Goal: Information Seeking & Learning: Learn about a topic

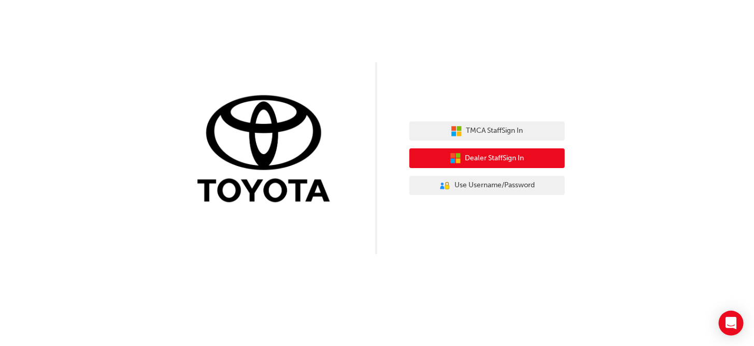
click at [503, 160] on span "Dealer Staff Sign In" at bounding box center [494, 158] width 59 height 12
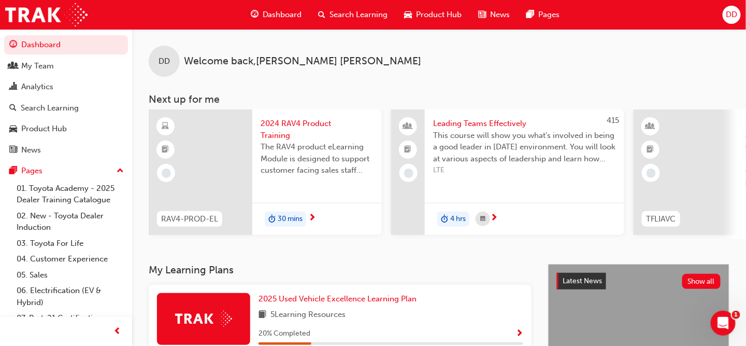
click at [345, 15] on span "Search Learning" at bounding box center [359, 15] width 58 height 12
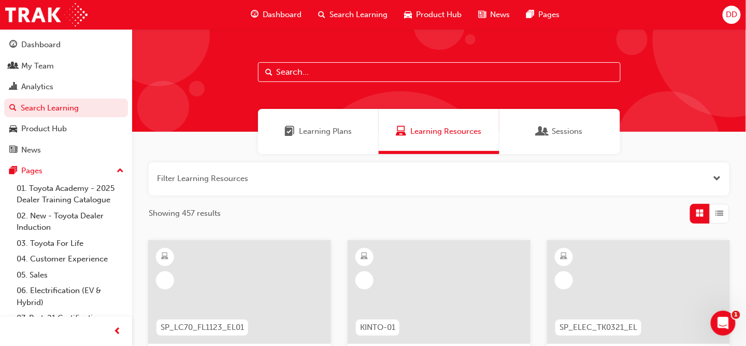
click at [290, 70] on input "text" at bounding box center [439, 72] width 363 height 20
type input "spk914"
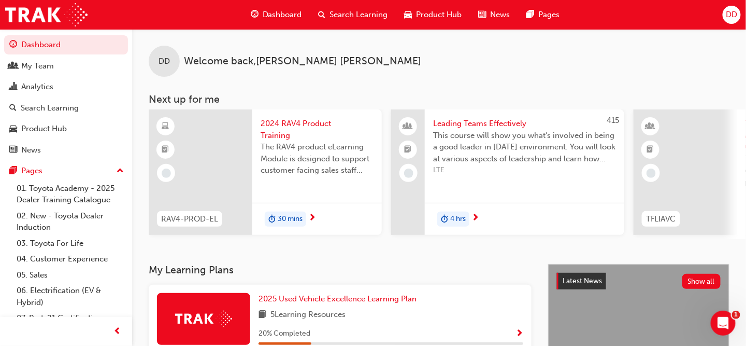
click at [372, 12] on span "Search Learning" at bounding box center [359, 15] width 58 height 12
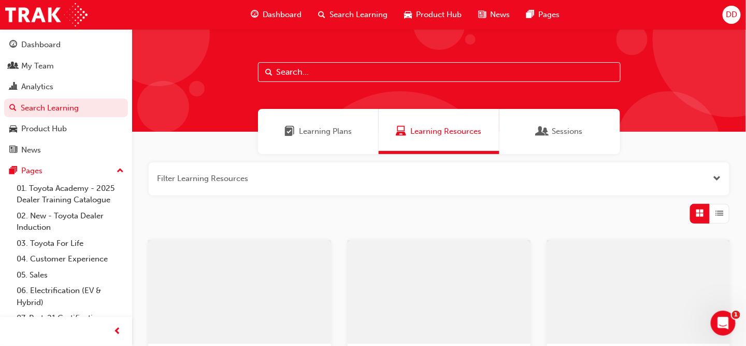
click at [318, 75] on input "text" at bounding box center [439, 72] width 363 height 20
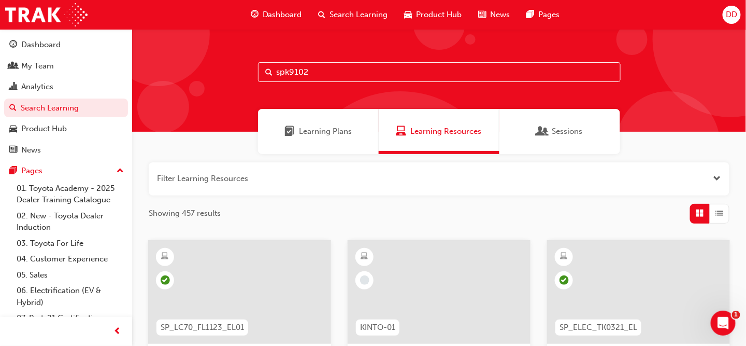
type input "spk9102"
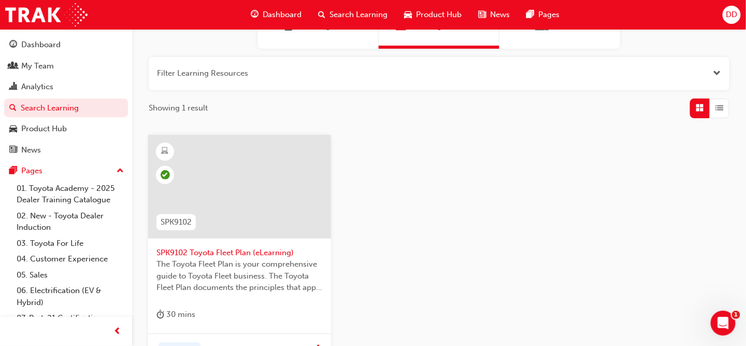
scroll to position [155, 0]
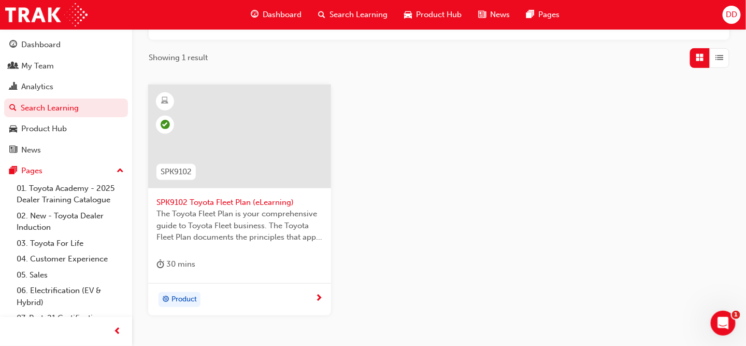
click at [175, 168] on span "SPK9102" at bounding box center [176, 172] width 31 height 12
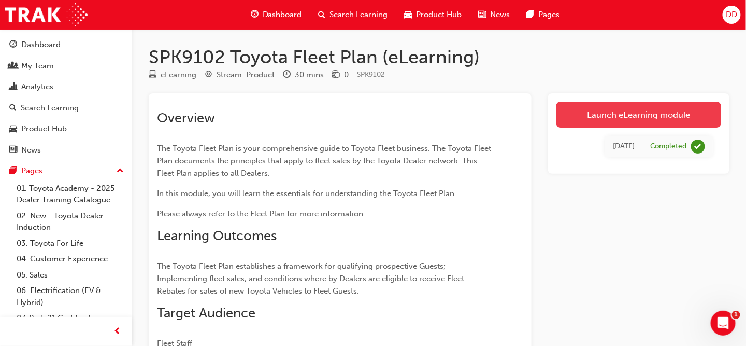
click at [605, 114] on link "Launch eLearning module" at bounding box center [639, 115] width 165 height 26
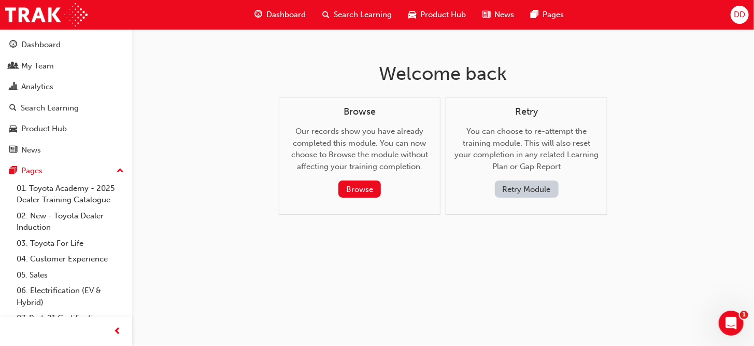
click at [536, 188] on button "Retry Module" at bounding box center [527, 188] width 64 height 17
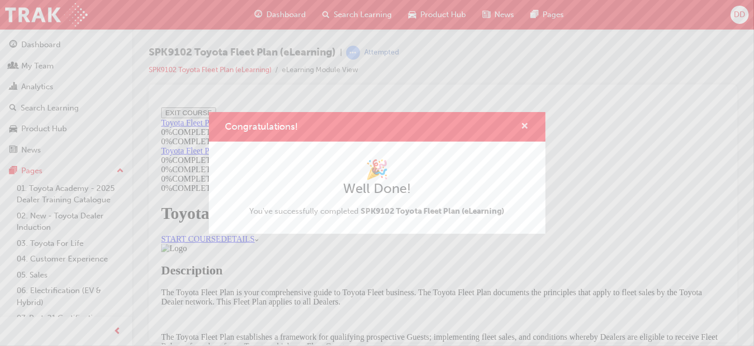
click at [525, 124] on span "cross-icon" at bounding box center [525, 126] width 8 height 9
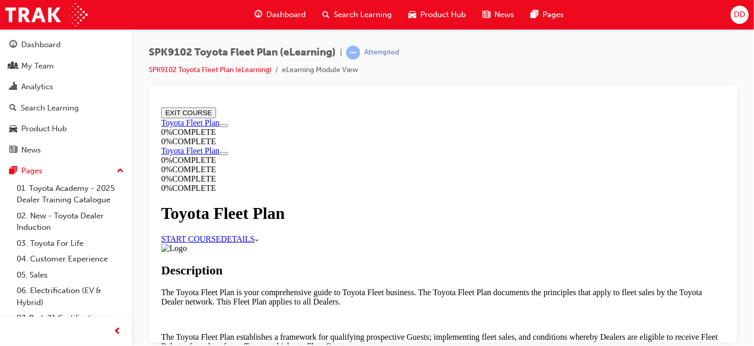
click at [216, 117] on button "EXIT COURSE" at bounding box center [188, 112] width 55 height 11
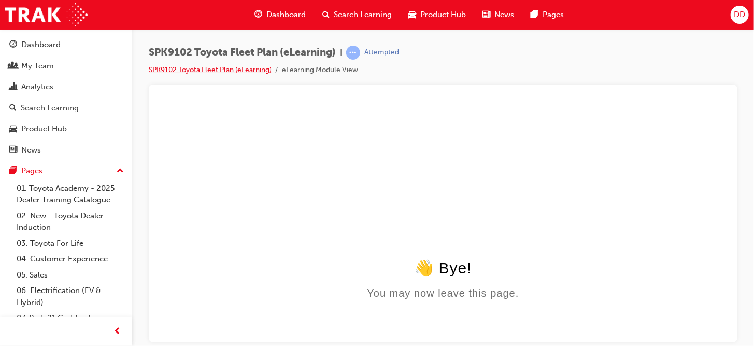
click at [223, 70] on link "SPK9102 Toyota Fleet Plan (eLearning)" at bounding box center [210, 69] width 123 height 9
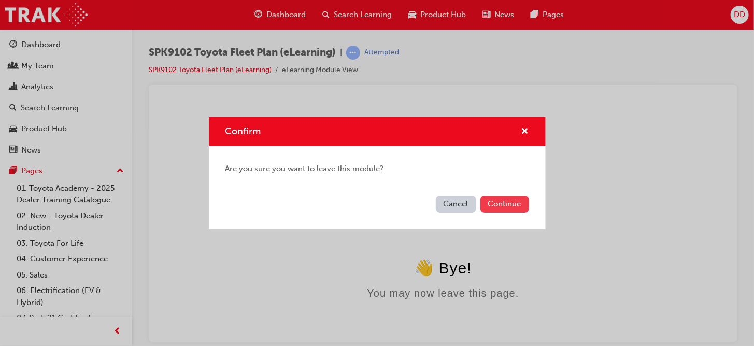
click at [494, 202] on button "Continue" at bounding box center [504, 203] width 49 height 17
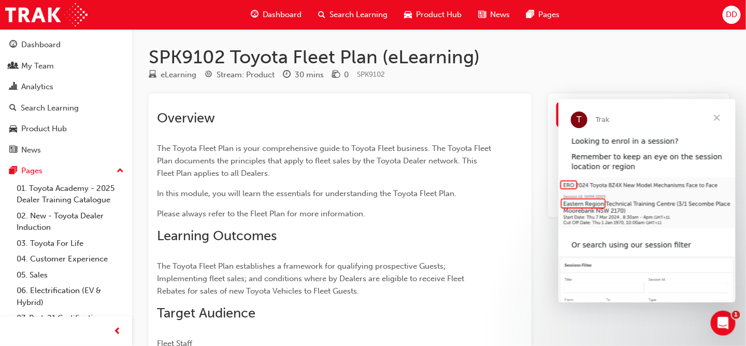
click at [720, 118] on span "Close" at bounding box center [716, 116] width 37 height 37
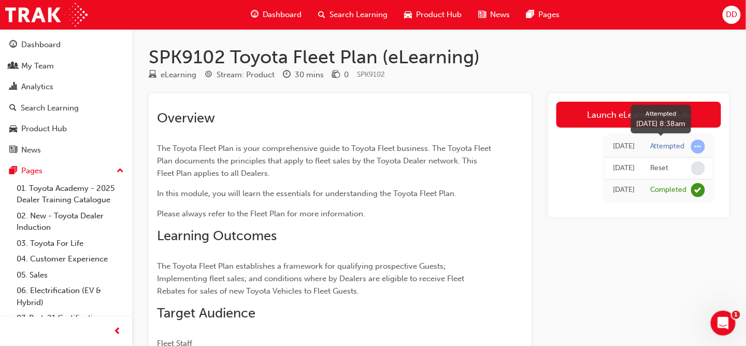
click at [698, 148] on span "learningRecordVerb_ATTEMPT-icon" at bounding box center [698, 146] width 14 height 14
click at [670, 146] on div "Attempted" at bounding box center [667, 146] width 35 height 10
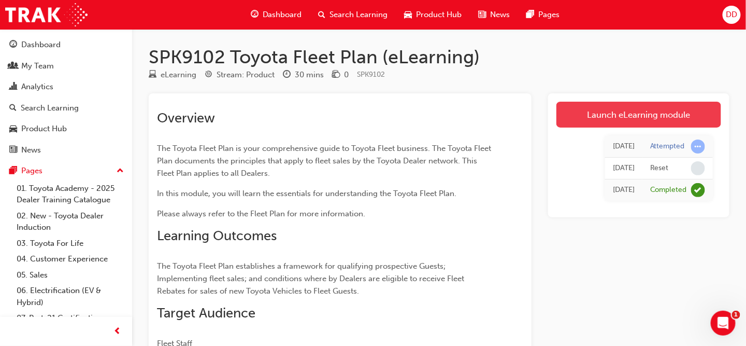
click at [608, 120] on link "Launch eLearning module" at bounding box center [639, 115] width 165 height 26
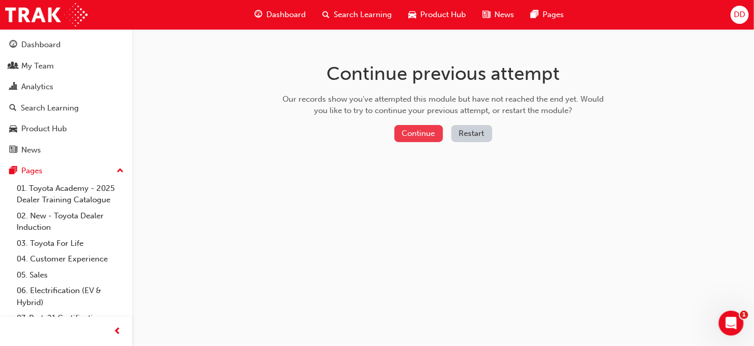
click at [426, 130] on button "Continue" at bounding box center [418, 133] width 49 height 17
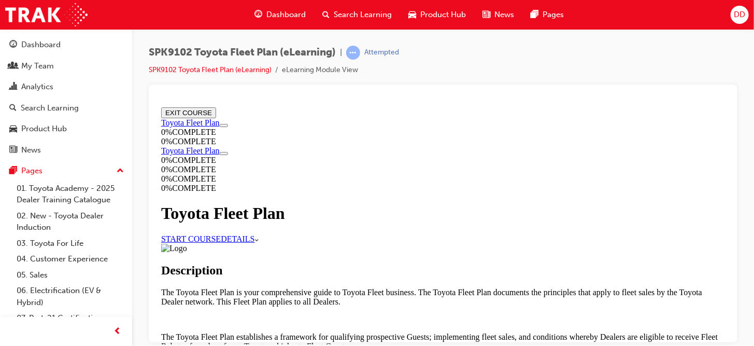
click at [220, 234] on link "START COURSE" at bounding box center [191, 238] width 60 height 9
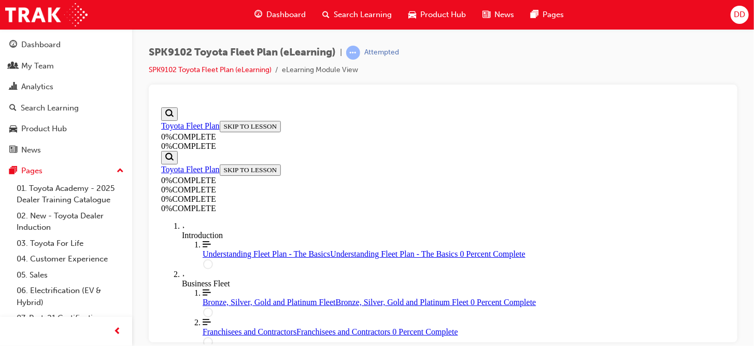
scroll to position [139, 0]
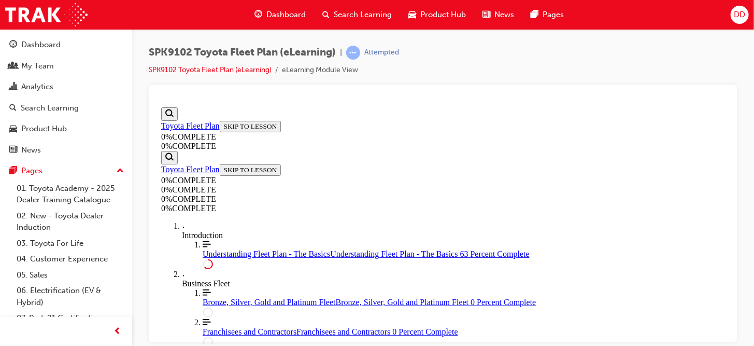
scroll to position [1484, 0]
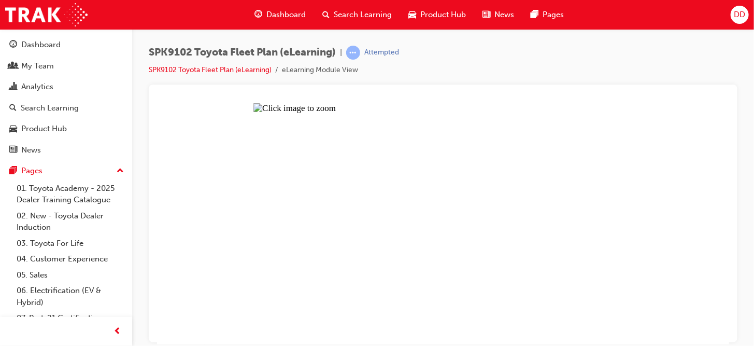
click at [556, 157] on button "Unzoom image" at bounding box center [443, 223] width 572 height 241
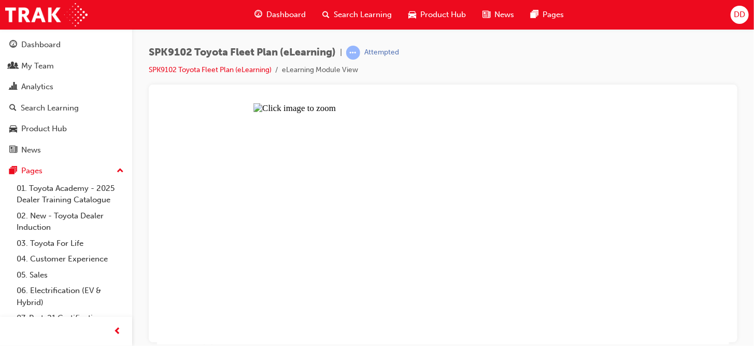
click at [523, 264] on button "Unzoom image" at bounding box center [443, 223] width 572 height 241
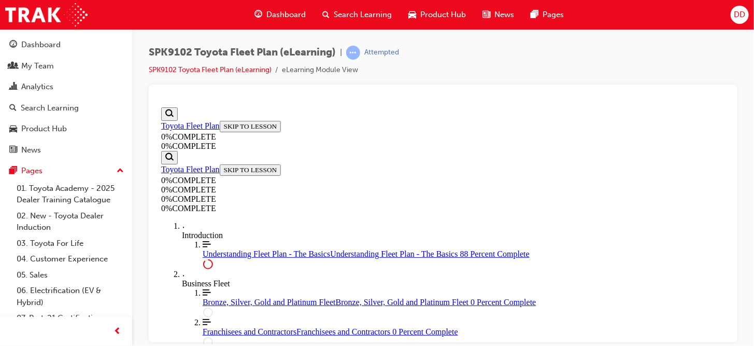
scroll to position [2307, 0]
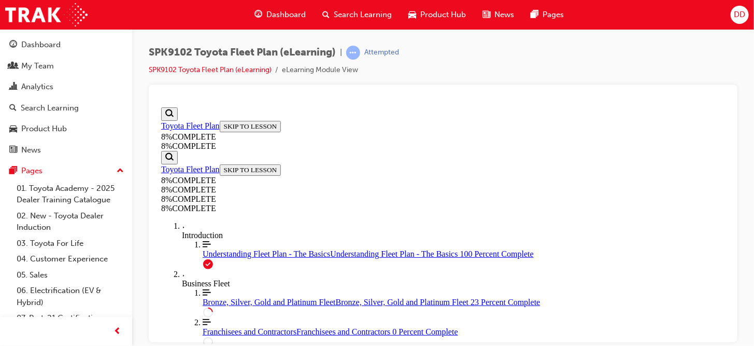
drag, startPoint x: 472, startPoint y: 285, endPoint x: 498, endPoint y: 193, distance: 95.8
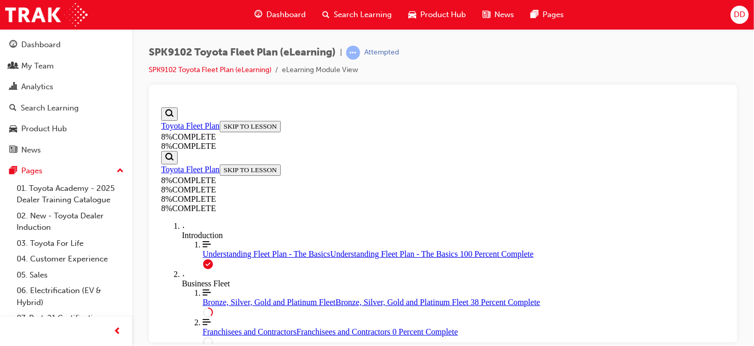
scroll to position [2455, 0]
drag, startPoint x: 454, startPoint y: 282, endPoint x: 479, endPoint y: 238, distance: 50.8
drag, startPoint x: 462, startPoint y: 310, endPoint x: 487, endPoint y: 308, distance: 25.5
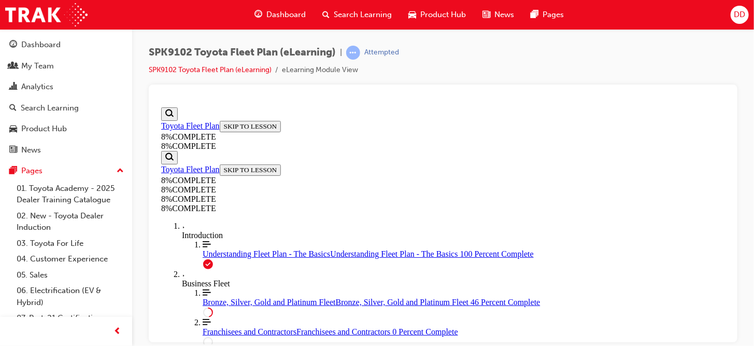
drag, startPoint x: 480, startPoint y: 290, endPoint x: 505, endPoint y: 290, distance: 24.4
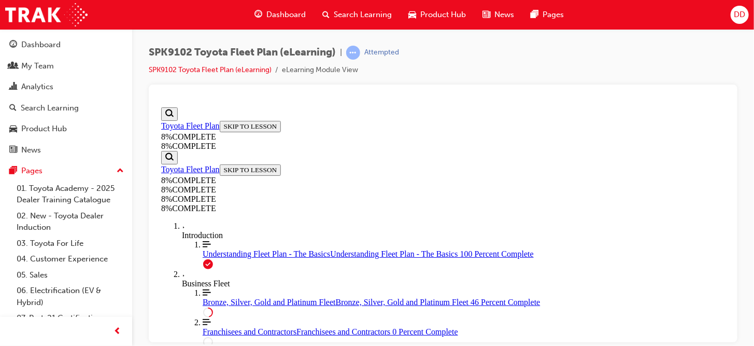
drag, startPoint x: 488, startPoint y: 222, endPoint x: 501, endPoint y: 275, distance: 54.4
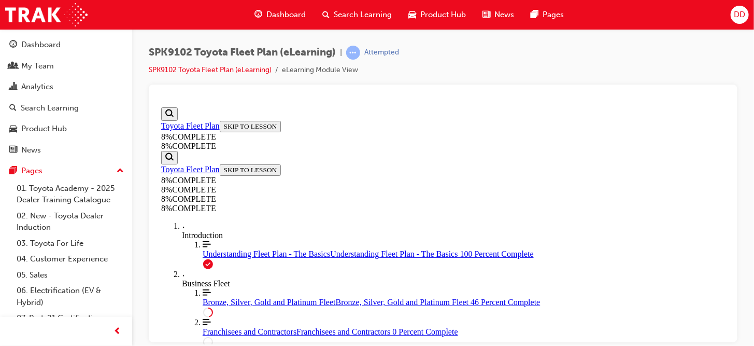
drag, startPoint x: 472, startPoint y: 233, endPoint x: 514, endPoint y: 312, distance: 89.7
drag, startPoint x: 460, startPoint y: 286, endPoint x: 490, endPoint y: 283, distance: 29.7
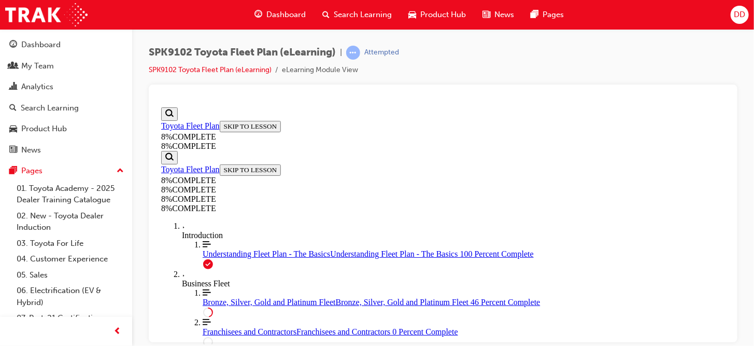
drag, startPoint x: 479, startPoint y: 272, endPoint x: 512, endPoint y: 271, distance: 32.1
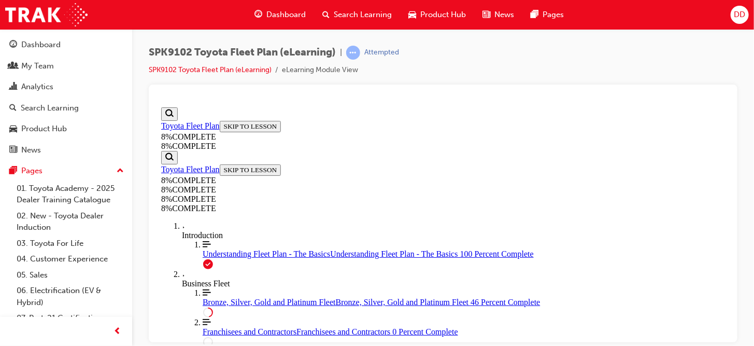
drag, startPoint x: 480, startPoint y: 235, endPoint x: 506, endPoint y: 235, distance: 25.9
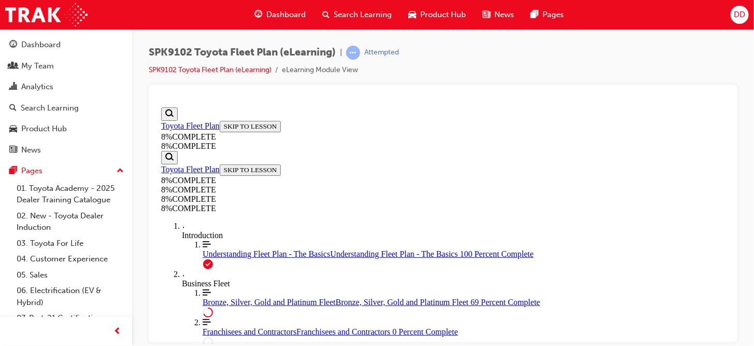
drag, startPoint x: 470, startPoint y: 134, endPoint x: 495, endPoint y: 252, distance: 120.9
drag, startPoint x: 471, startPoint y: 204, endPoint x: 499, endPoint y: 272, distance: 73.9
drag, startPoint x: 501, startPoint y: 299, endPoint x: 506, endPoint y: 296, distance: 5.8
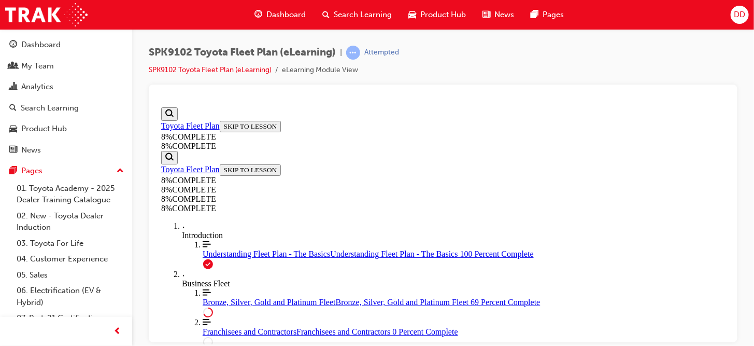
drag, startPoint x: 470, startPoint y: 149, endPoint x: 490, endPoint y: 152, distance: 20.4
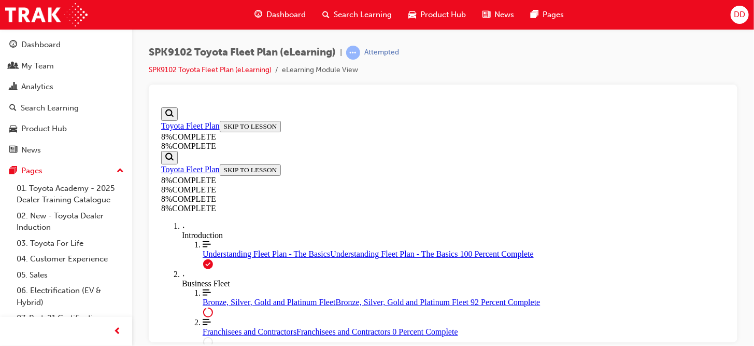
scroll to position [4901, 0]
drag, startPoint x: 459, startPoint y: 205, endPoint x: 491, endPoint y: 138, distance: 73.5
drag, startPoint x: 471, startPoint y: 219, endPoint x: 494, endPoint y: 276, distance: 61.4
drag, startPoint x: 485, startPoint y: 137, endPoint x: 491, endPoint y: 209, distance: 72.8
drag, startPoint x: 475, startPoint y: 148, endPoint x: 503, endPoint y: 148, distance: 28.5
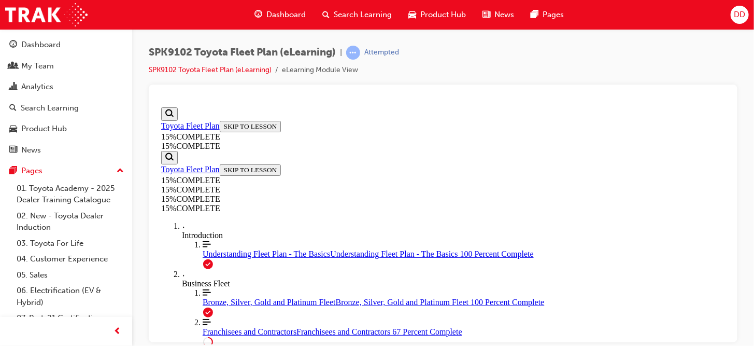
scroll to position [594, 0]
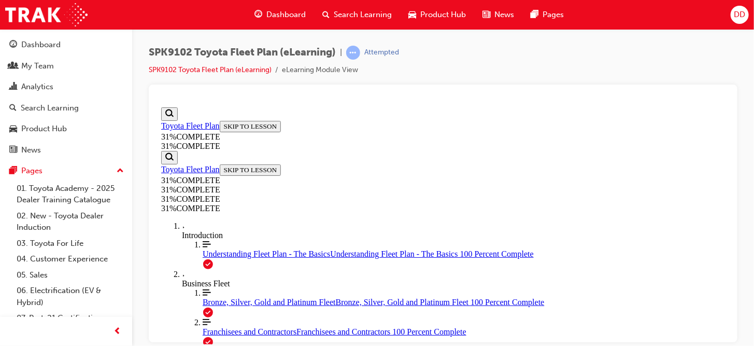
scroll to position [2834, 0]
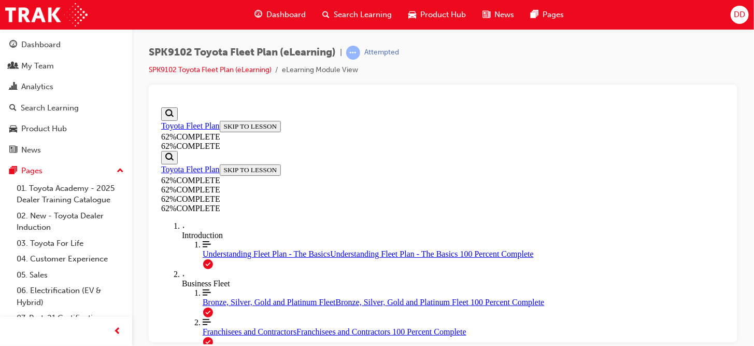
scroll to position [933, 0]
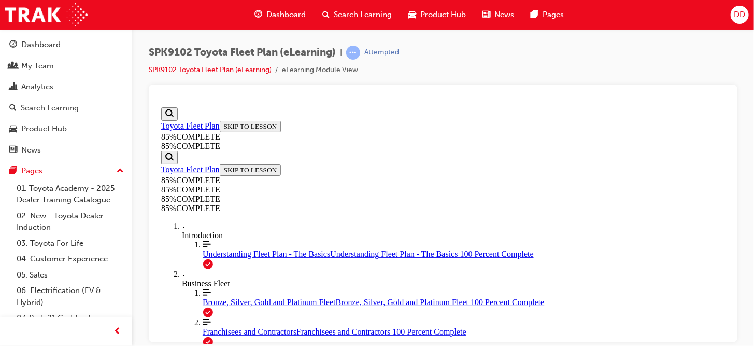
drag, startPoint x: 536, startPoint y: 194, endPoint x: 578, endPoint y: 200, distance: 41.8
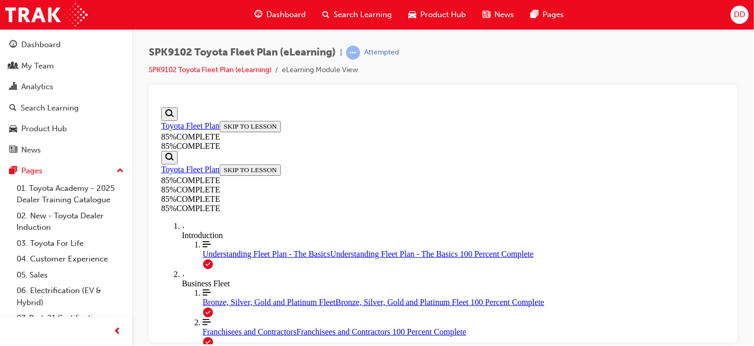
scroll to position [3621, 0]
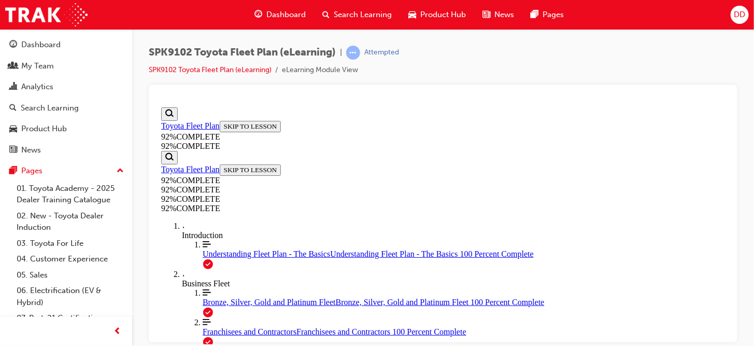
scroll to position [141, 0]
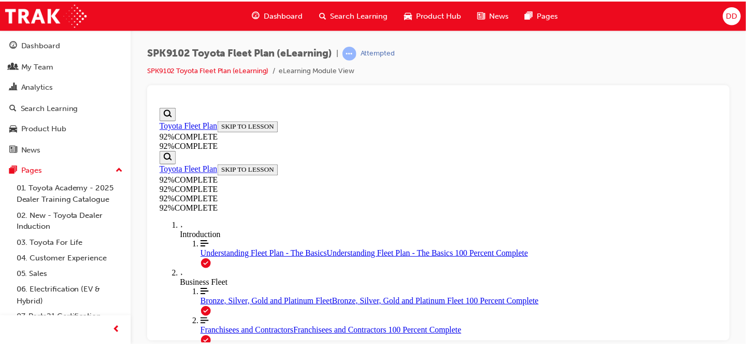
scroll to position [245, 0]
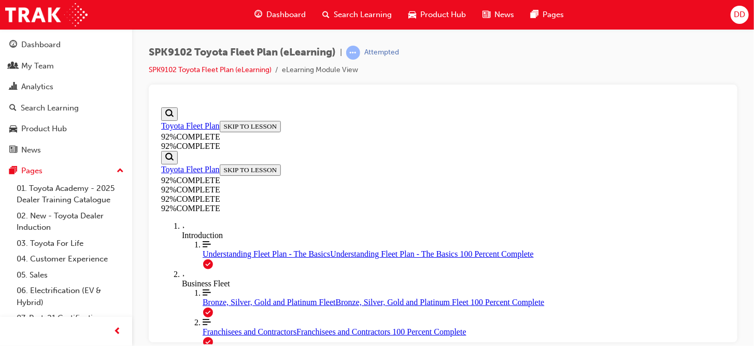
drag, startPoint x: 478, startPoint y: 194, endPoint x: 517, endPoint y: 242, distance: 61.6
drag, startPoint x: 471, startPoint y: 154, endPoint x: 497, endPoint y: 196, distance: 48.9
drag, startPoint x: 478, startPoint y: 150, endPoint x: 509, endPoint y: 149, distance: 31.1
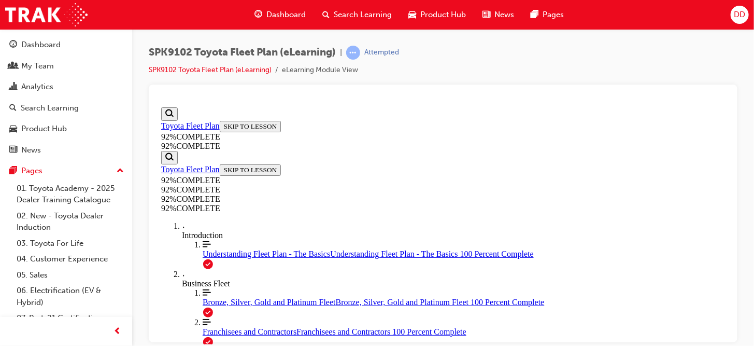
scroll to position [362, 0]
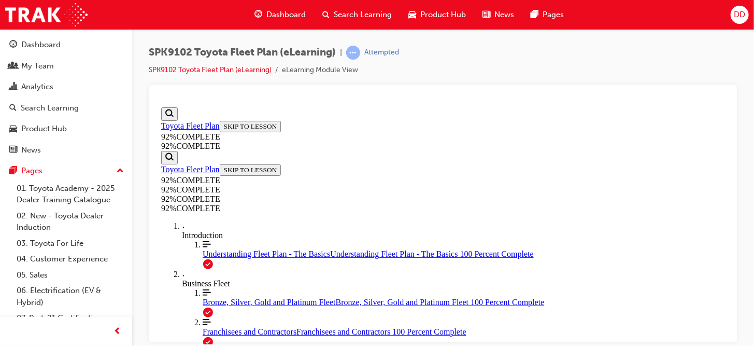
scroll to position [270, 0]
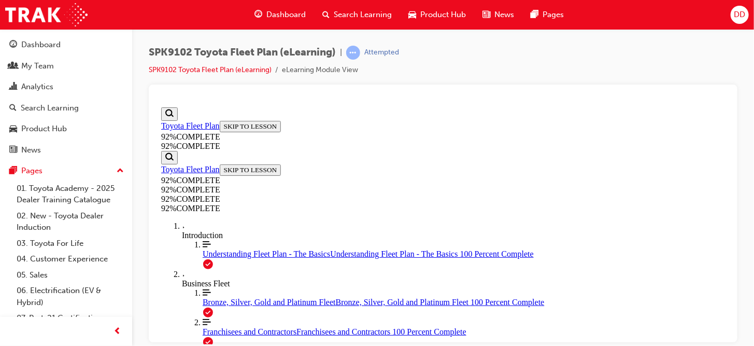
scroll to position [141, 0]
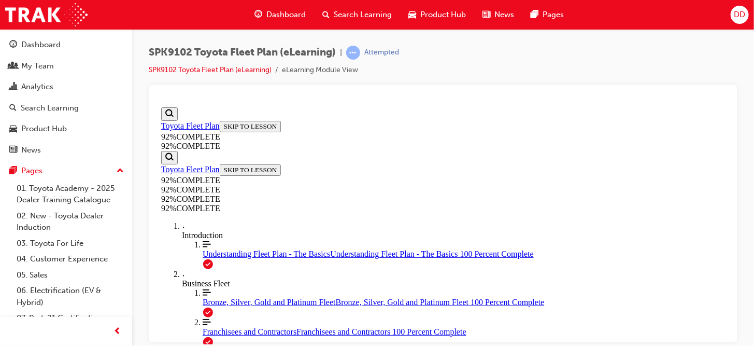
scroll to position [193, 0]
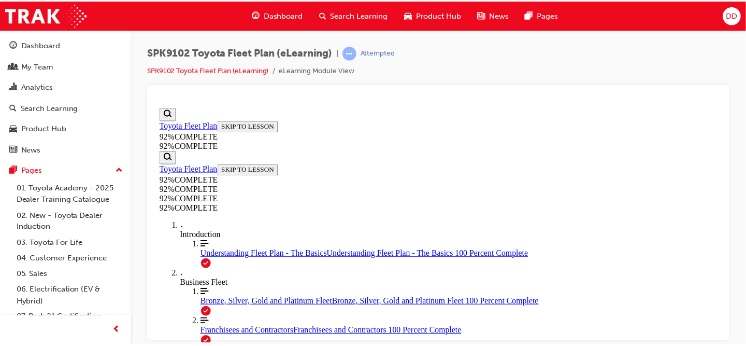
scroll to position [245, 0]
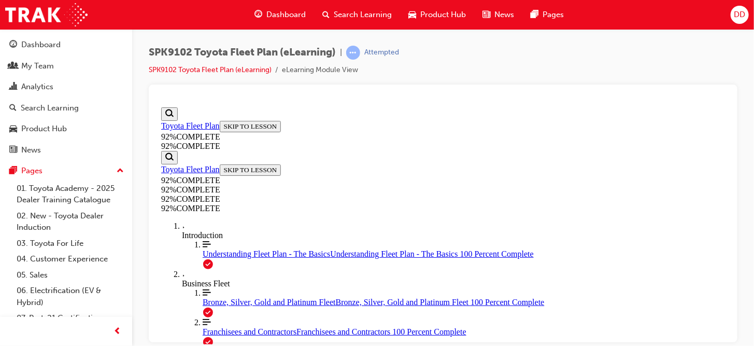
scroll to position [265, 0]
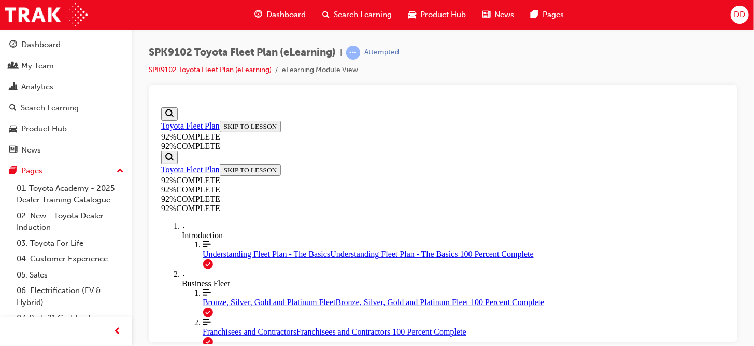
scroll to position [193, 0]
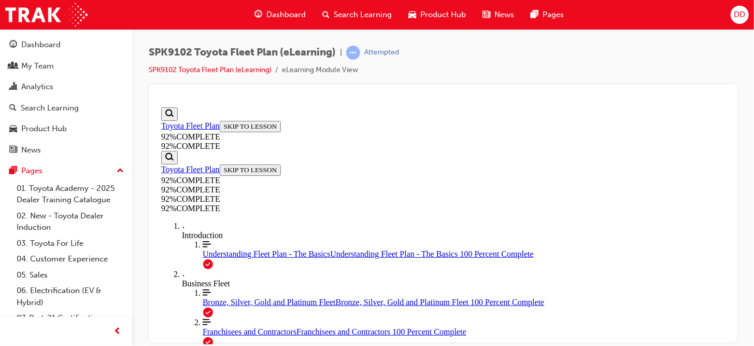
scroll to position [193, 0]
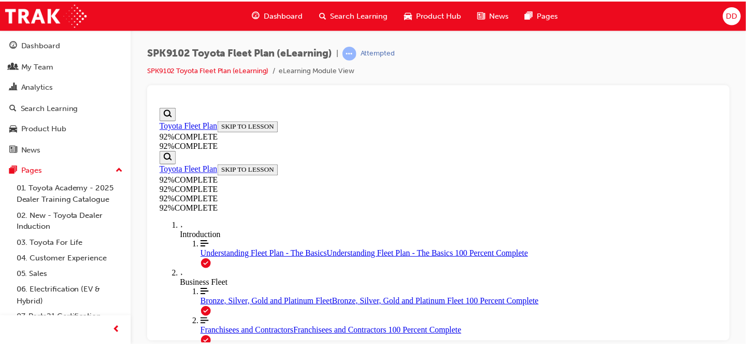
scroll to position [296, 0]
